Goal: Complete application form

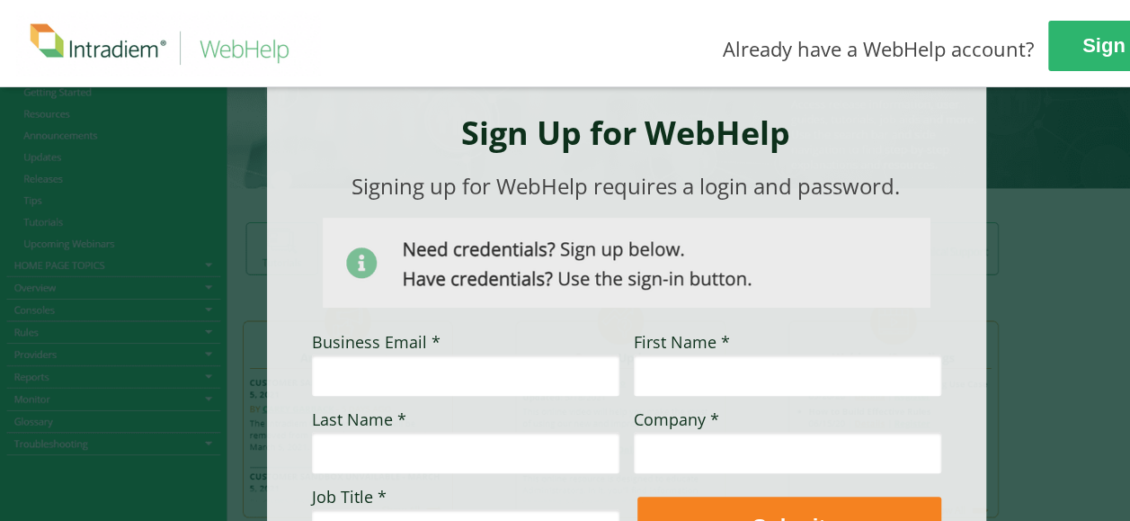
scroll to position [180, 0]
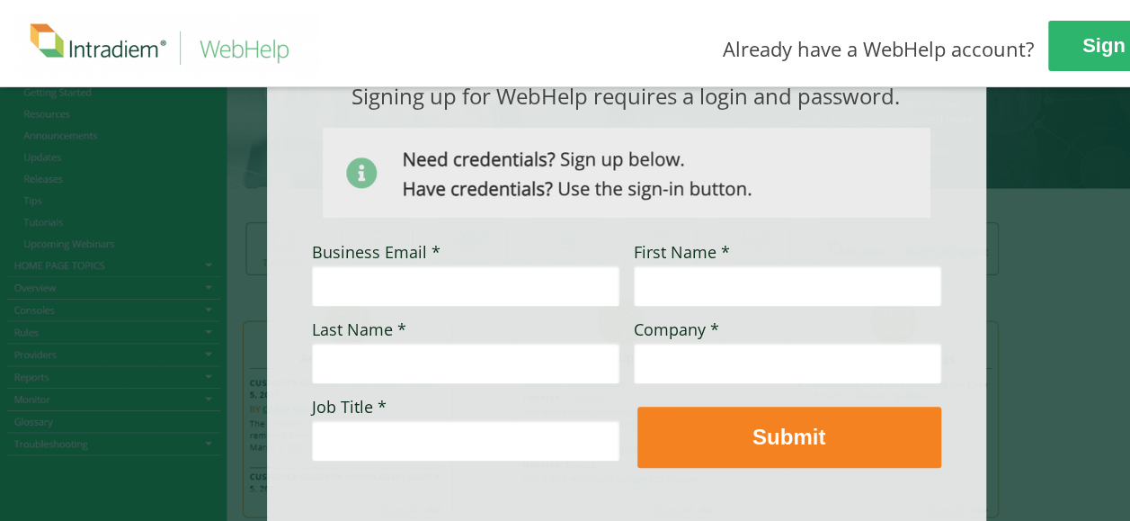
click at [501, 295] on input "Business Email *" at bounding box center [466, 284] width 308 height 41
type input "[PERSON_NAME][EMAIL_ADDRESS][PERSON_NAME][DOMAIN_NAME]"
type input "[PERSON_NAME]"
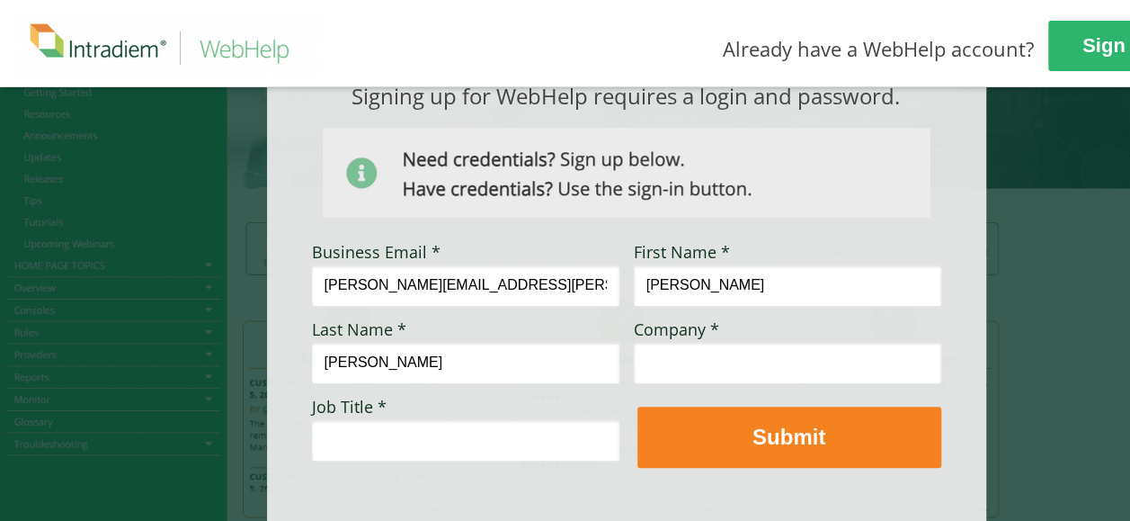
click at [667, 353] on input "Company *" at bounding box center [788, 362] width 308 height 41
type input "CVS Health"
click at [557, 435] on input "Job Title *" at bounding box center [466, 439] width 308 height 41
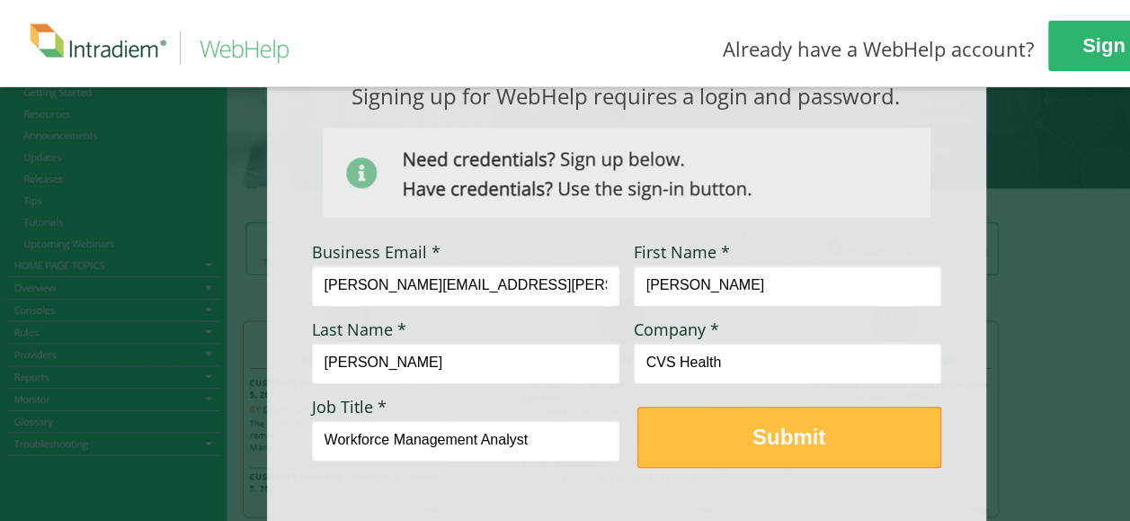
type input "Workforce Management Analyst"
click at [765, 408] on button "Submit" at bounding box center [789, 436] width 304 height 61
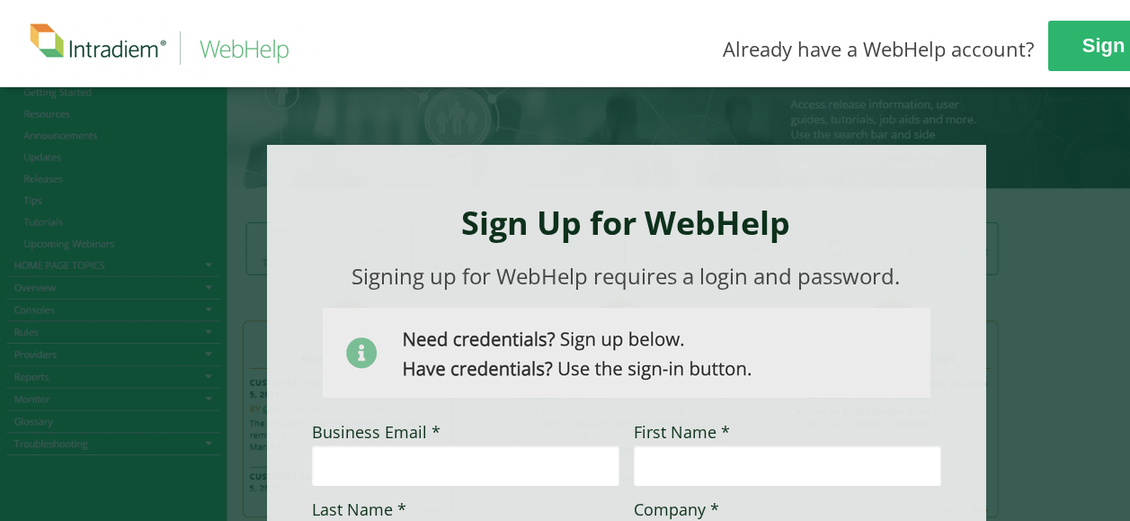
scroll to position [180, 0]
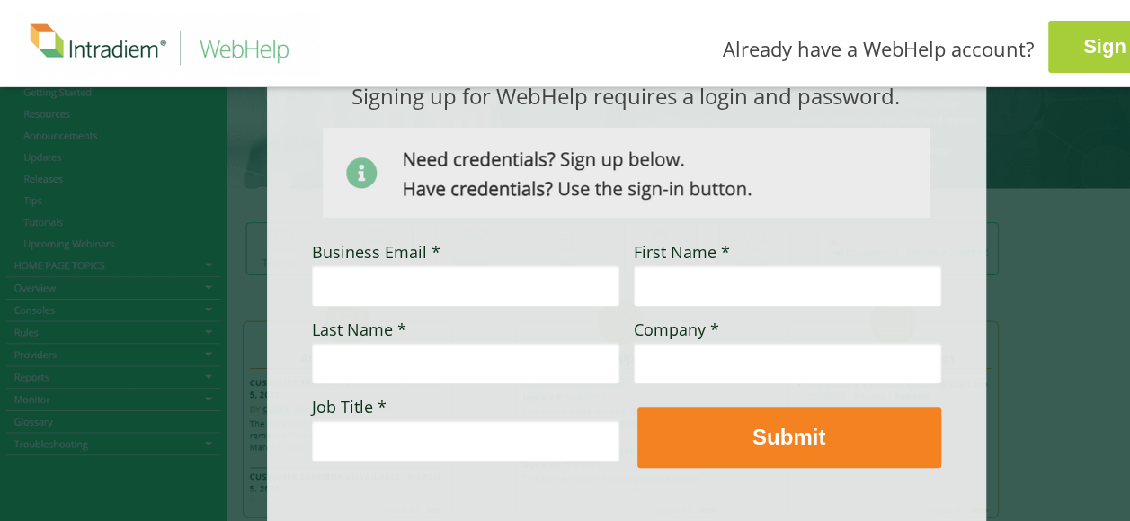
click at [1113, 52] on strong "Sign In" at bounding box center [1116, 46] width 66 height 22
